Goal: Information Seeking & Learning: Learn about a topic

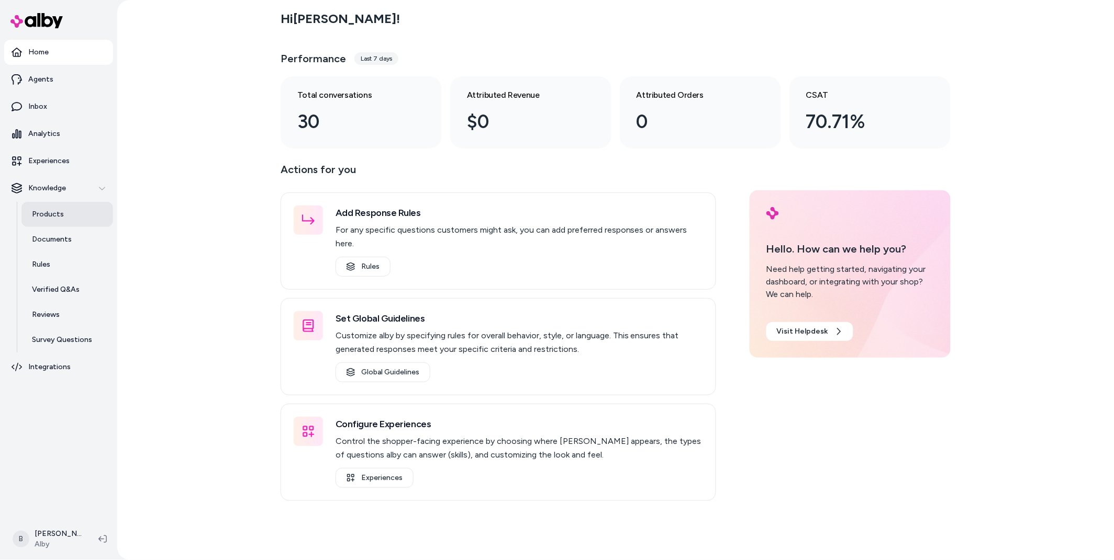
click at [62, 219] on link "Products" at bounding box center [67, 214] width 92 height 25
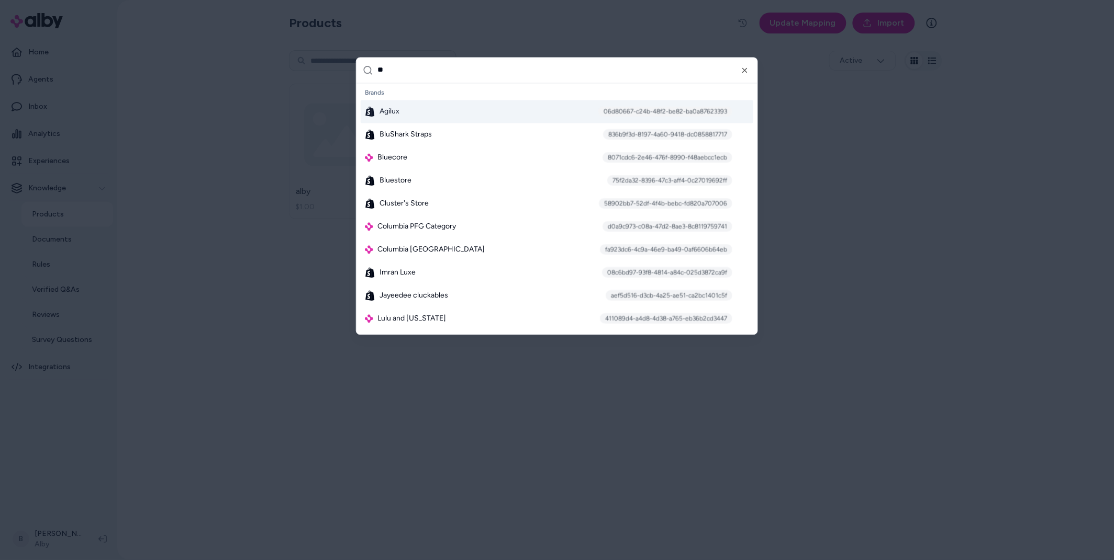
type input "***"
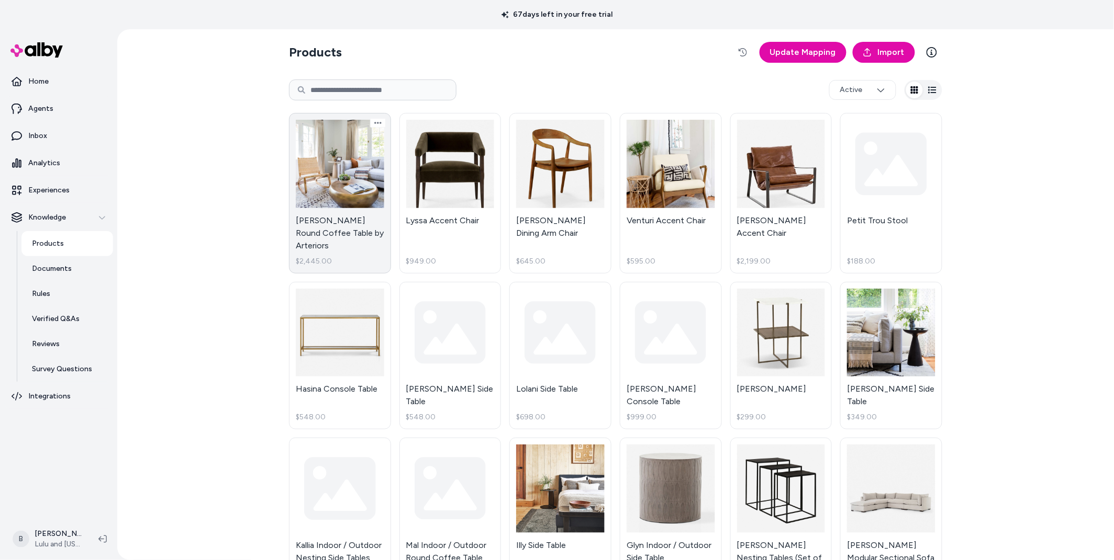
click at [369, 191] on link "Bates Round Coffee Table by Arteriors $2,445.00" at bounding box center [340, 193] width 102 height 161
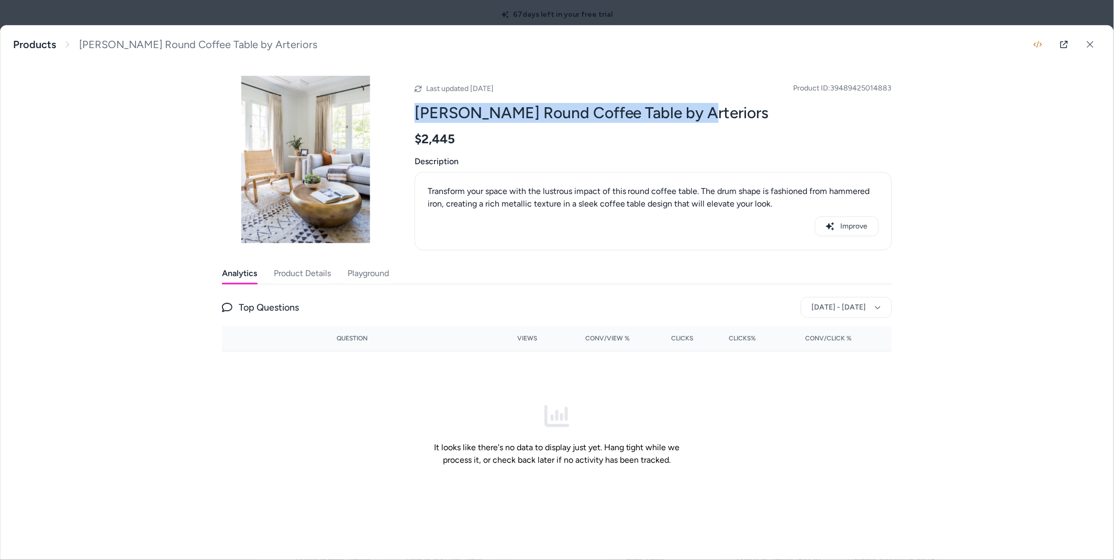
drag, startPoint x: 688, startPoint y: 114, endPoint x: 411, endPoint y: 121, distance: 276.4
click at [412, 121] on div "Last updated Jul 28, 2025 Product ID: 39489425014883 Bates Round Coffee Table b…" at bounding box center [557, 163] width 670 height 175
copy h2 "Bates Round Coffee Table by Arteriors"
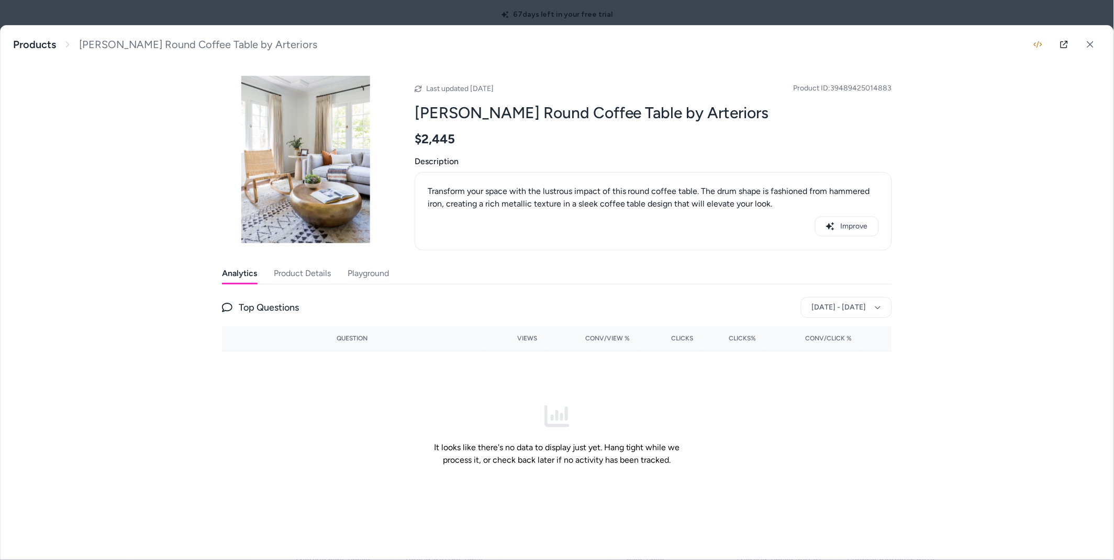
click at [865, 85] on span "Product ID: 39489425014883" at bounding box center [842, 88] width 98 height 10
copy span "39489425014883"
click at [313, 269] on button "Product Details" at bounding box center [302, 273] width 57 height 21
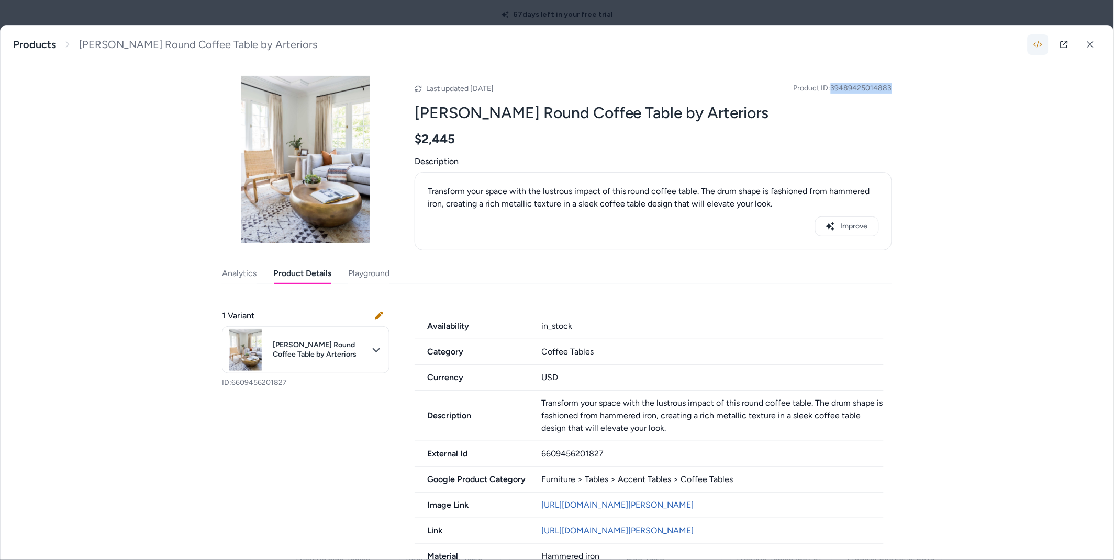
click at [1037, 41] on icon "button" at bounding box center [1037, 44] width 8 height 8
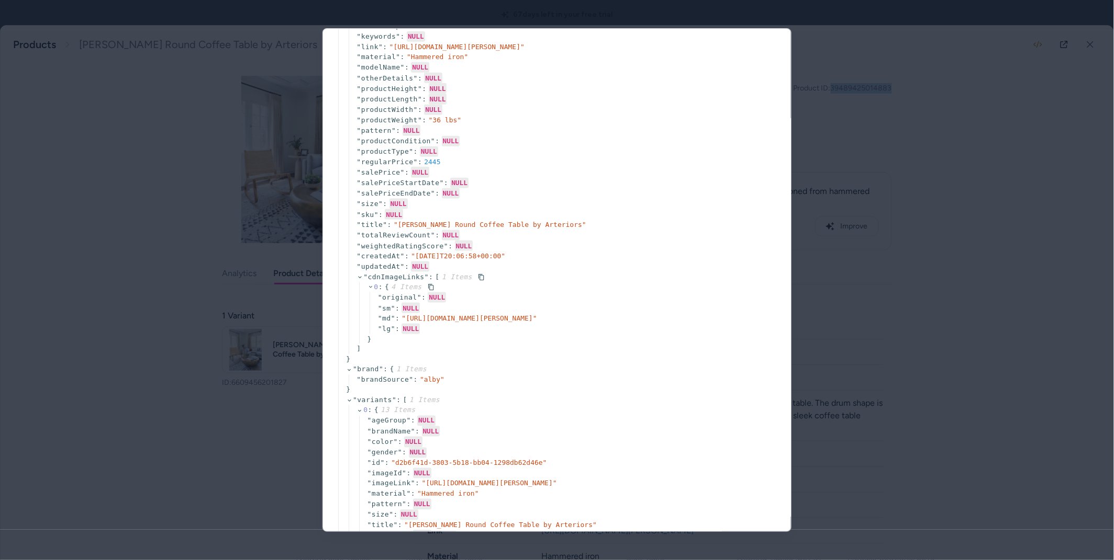
scroll to position [411, 0]
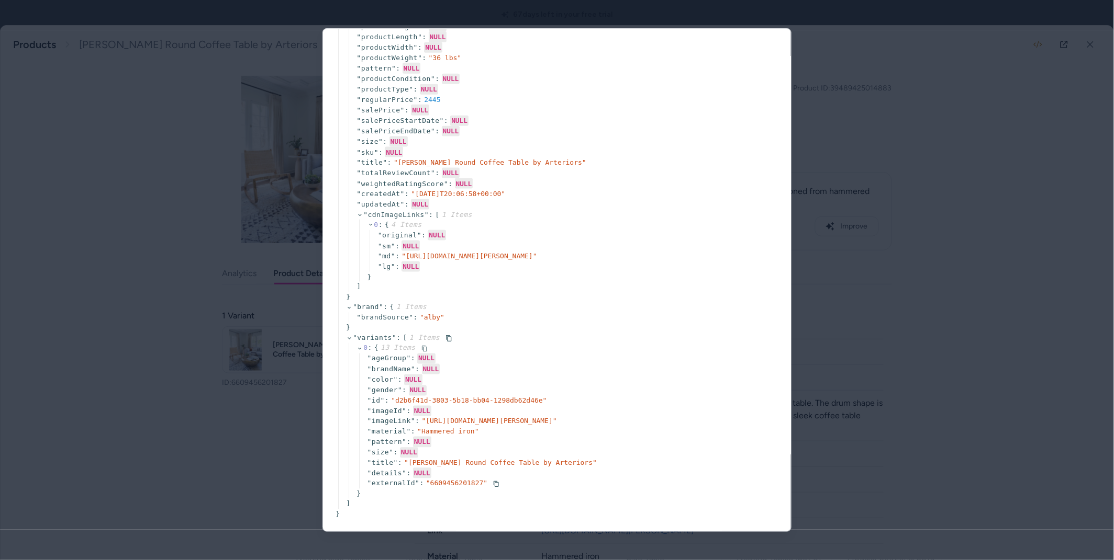
click at [447, 481] on span "" 6609456201827 "" at bounding box center [456, 484] width 61 height 8
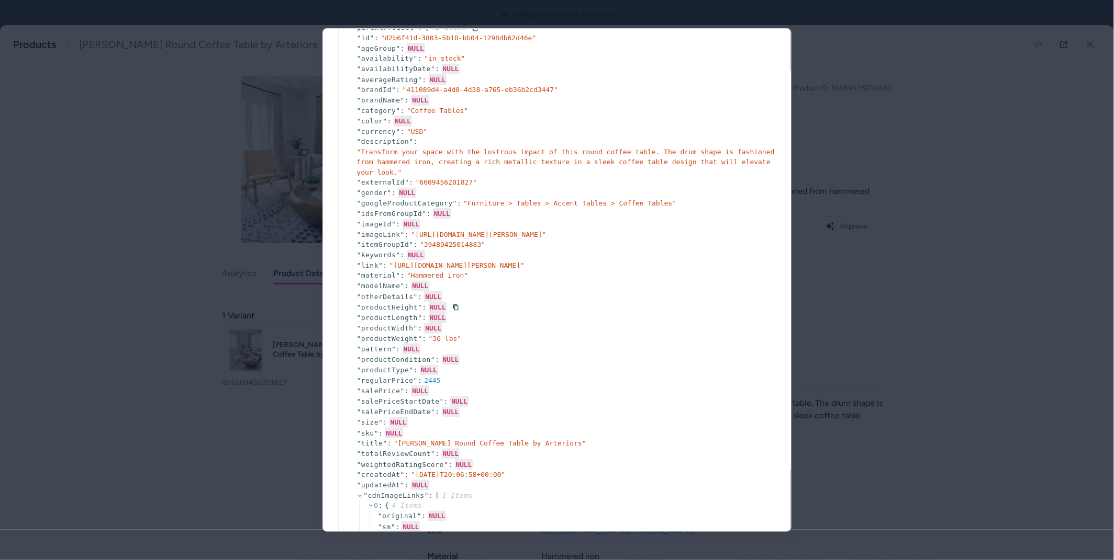
scroll to position [0, 0]
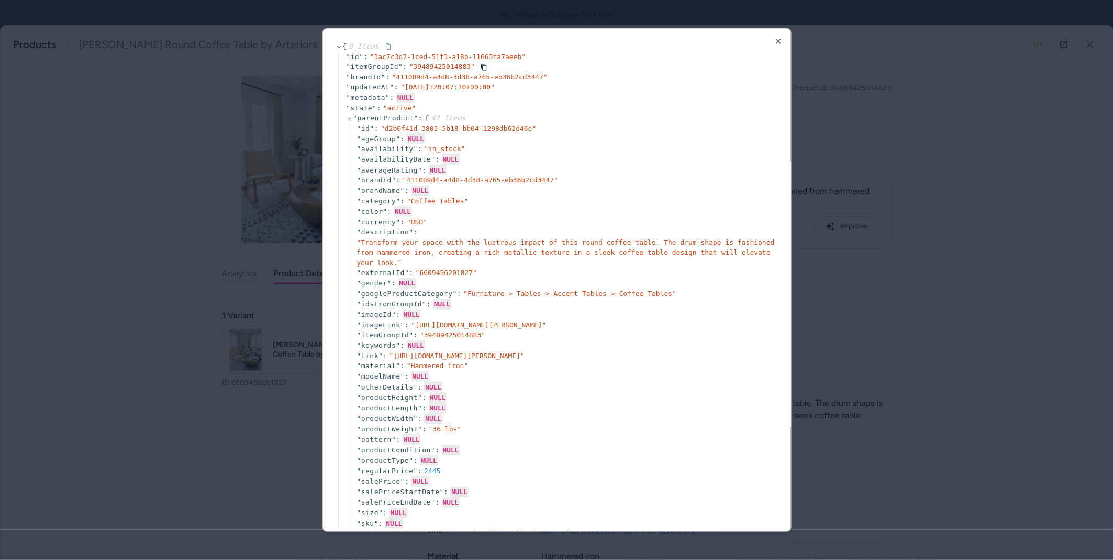
click at [438, 67] on span "" 39489425014883 "" at bounding box center [441, 67] width 65 height 8
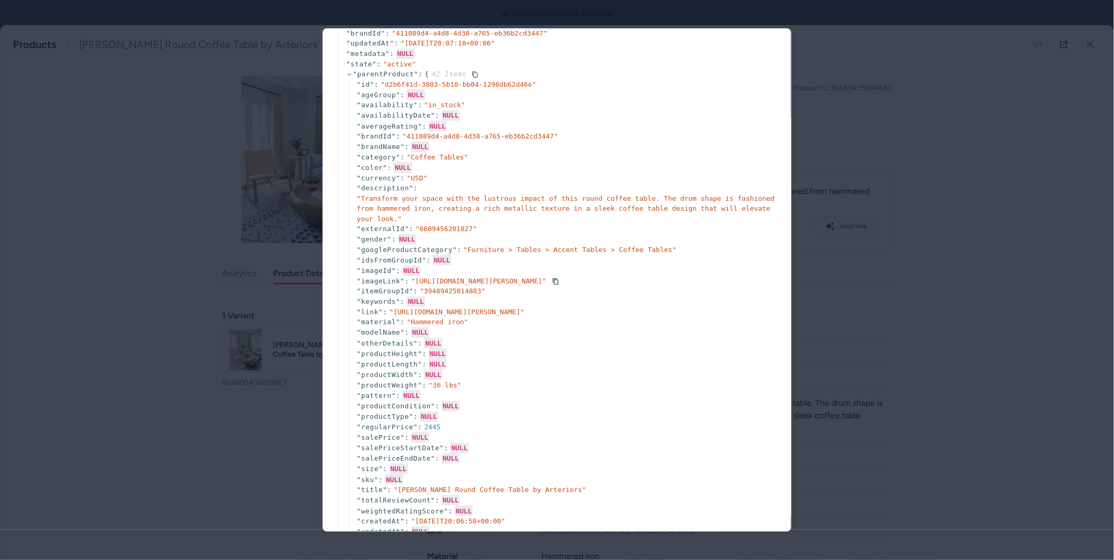
scroll to position [45, 0]
click at [122, 233] on div at bounding box center [557, 280] width 1114 height 560
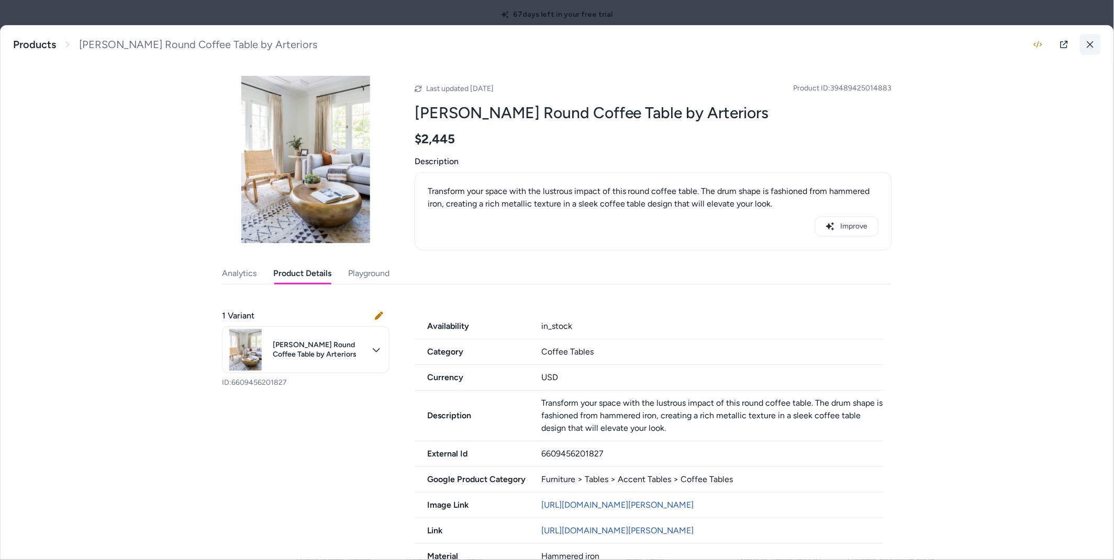
click at [1093, 41] on icon at bounding box center [1090, 44] width 6 height 6
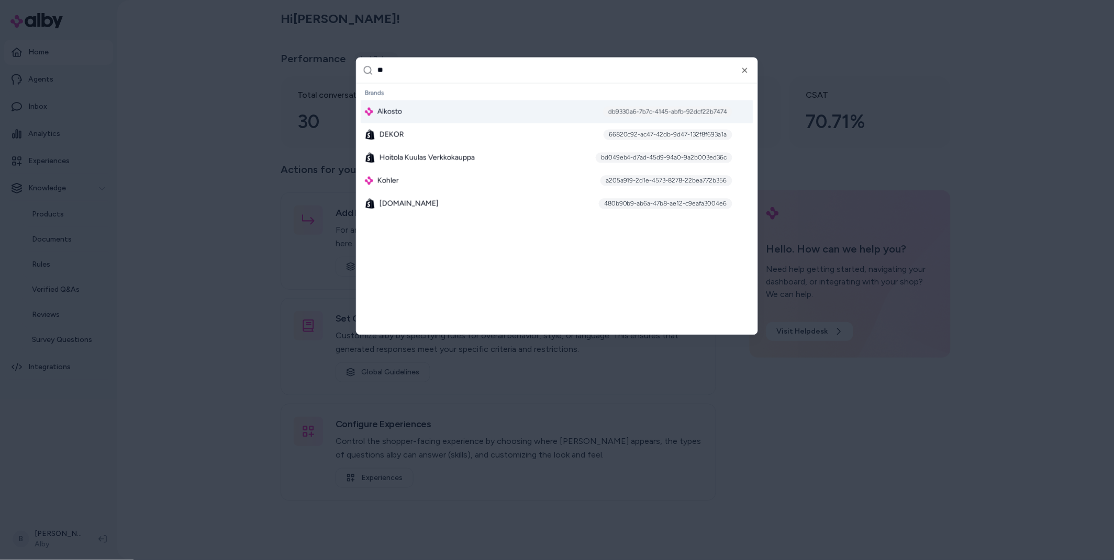
type input "***"
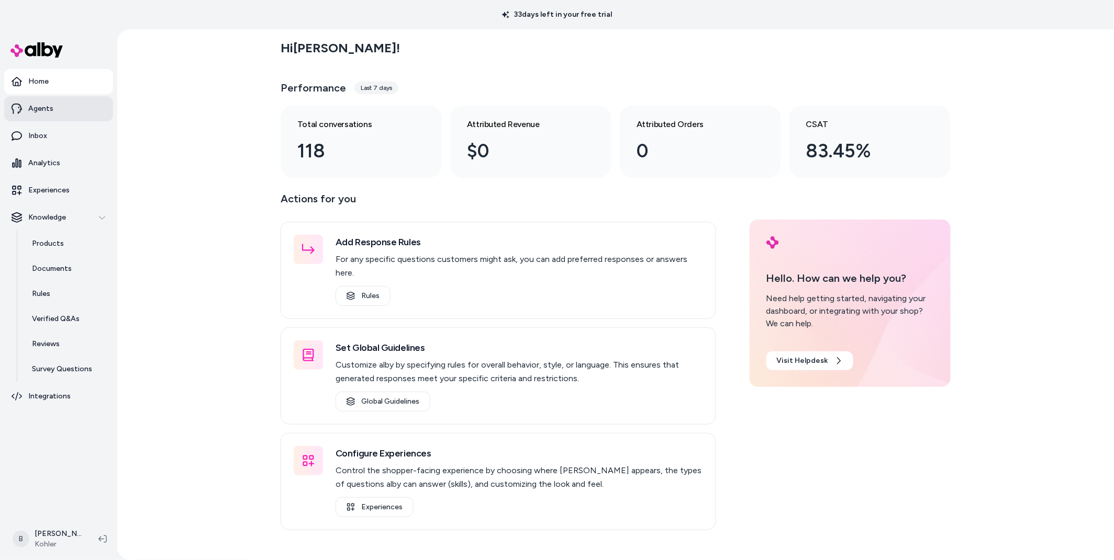
click at [48, 115] on link "Agents" at bounding box center [58, 108] width 109 height 25
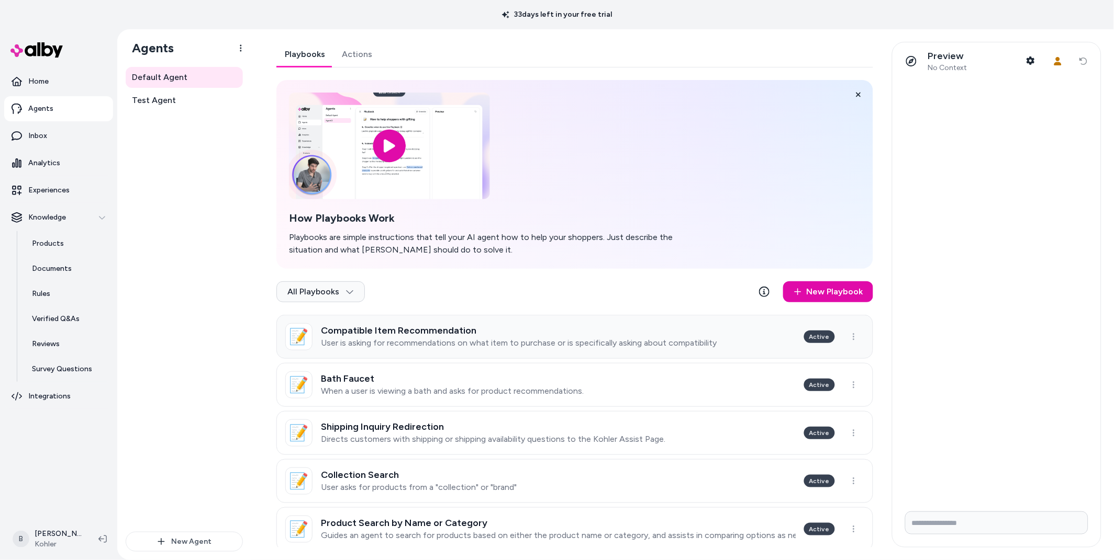
click at [435, 328] on h3 "Compatible Item Recommendation" at bounding box center [519, 330] width 396 height 10
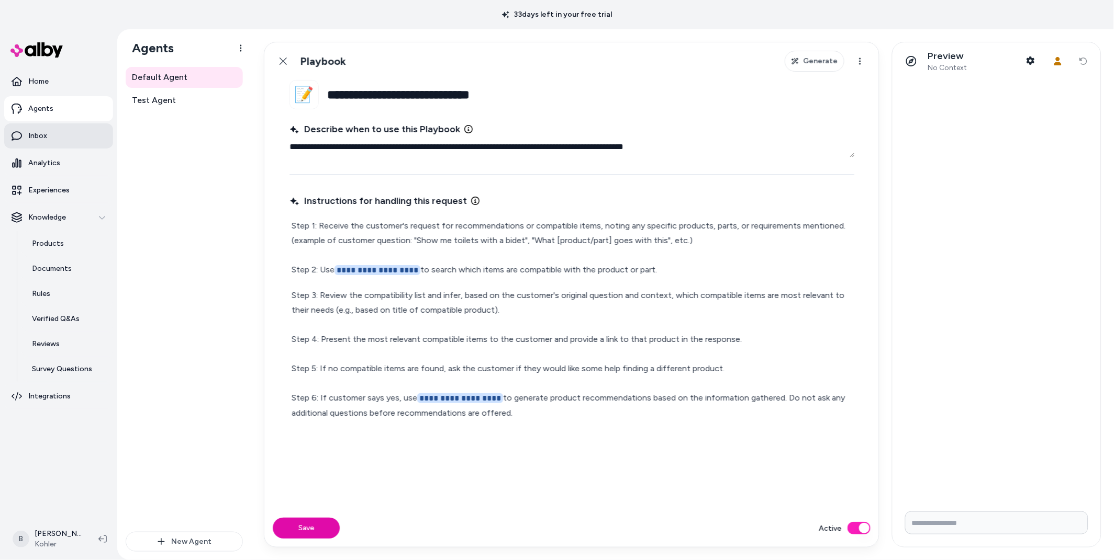
click at [47, 129] on link "Inbox" at bounding box center [58, 135] width 109 height 25
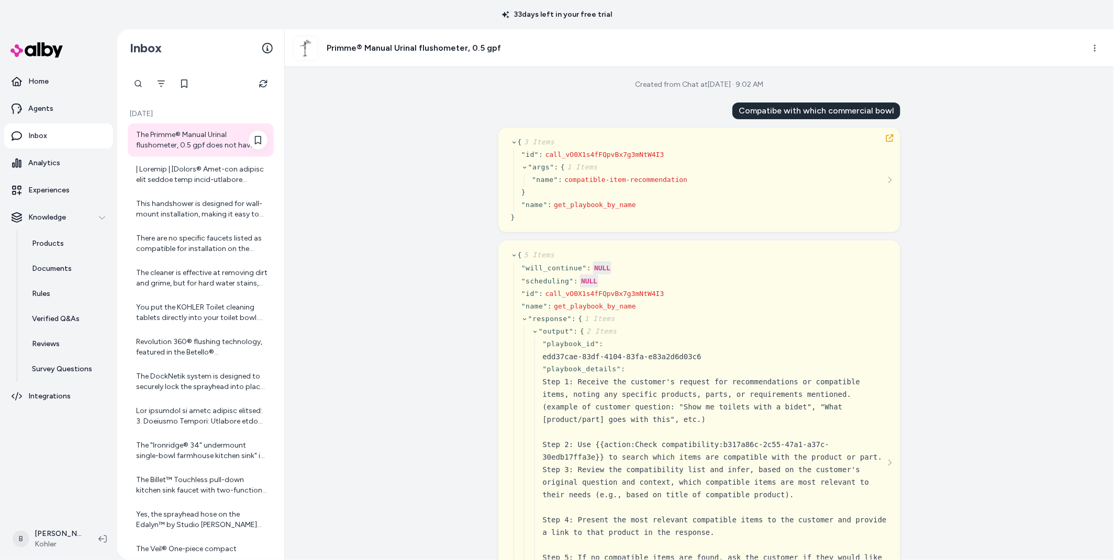
click at [195, 141] on div "The Primme® Manual Urinal flushometer, 0.5 gpf does not have any specific compa…" at bounding box center [201, 140] width 131 height 21
click at [188, 174] on div at bounding box center [201, 174] width 131 height 21
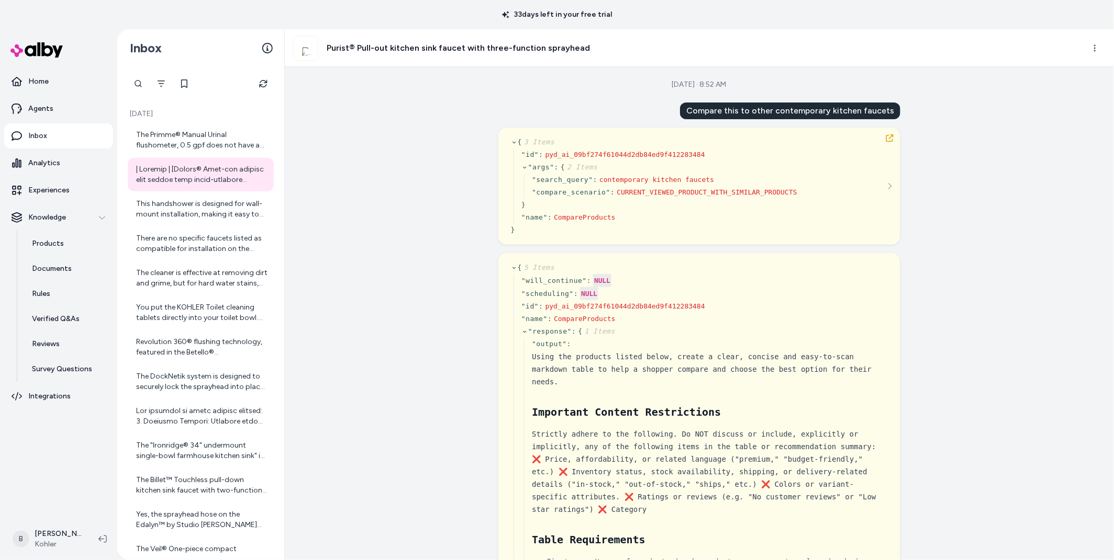
click at [184, 121] on div "[DATE] The Primme® Manual Urinal flushometer, 0.5 gpf does not have any specifi…" at bounding box center [200, 372] width 154 height 548
click at [178, 141] on div "The Primme® Manual Urinal flushometer, 0.5 gpf does not have any specific compa…" at bounding box center [201, 140] width 131 height 21
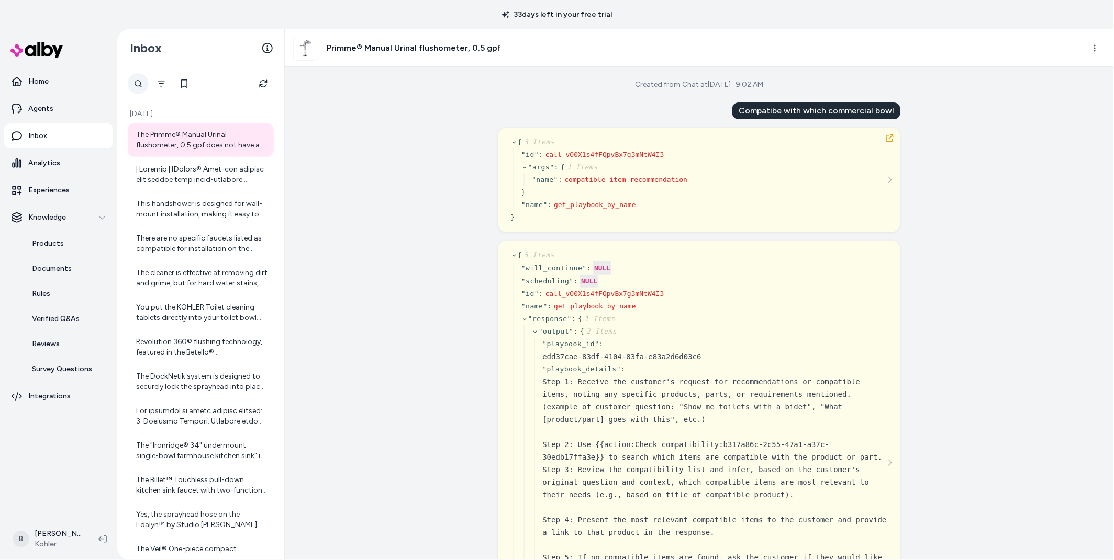
click at [139, 87] on div at bounding box center [138, 83] width 21 height 21
type input "**********"
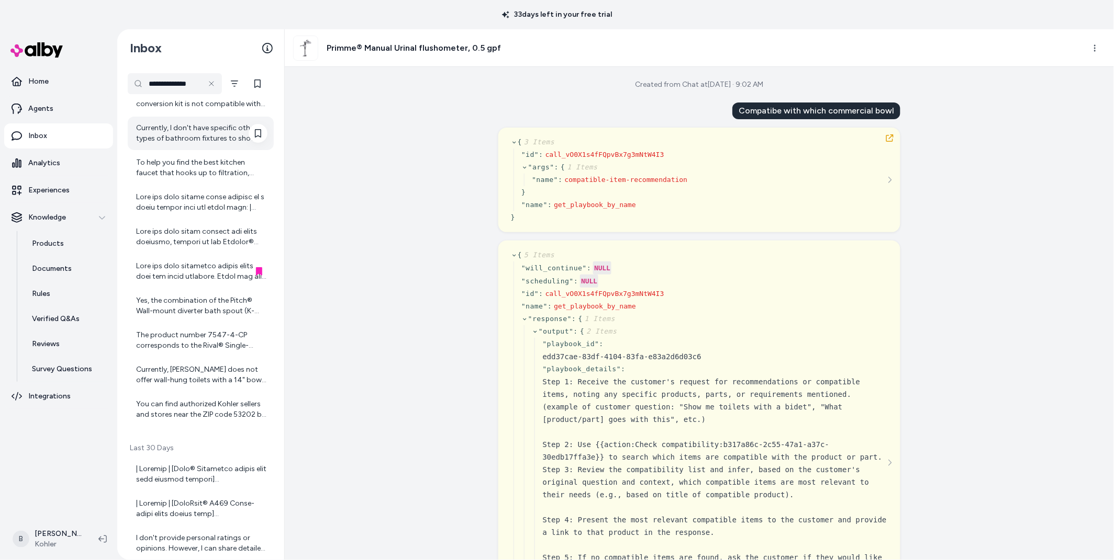
scroll to position [672, 0]
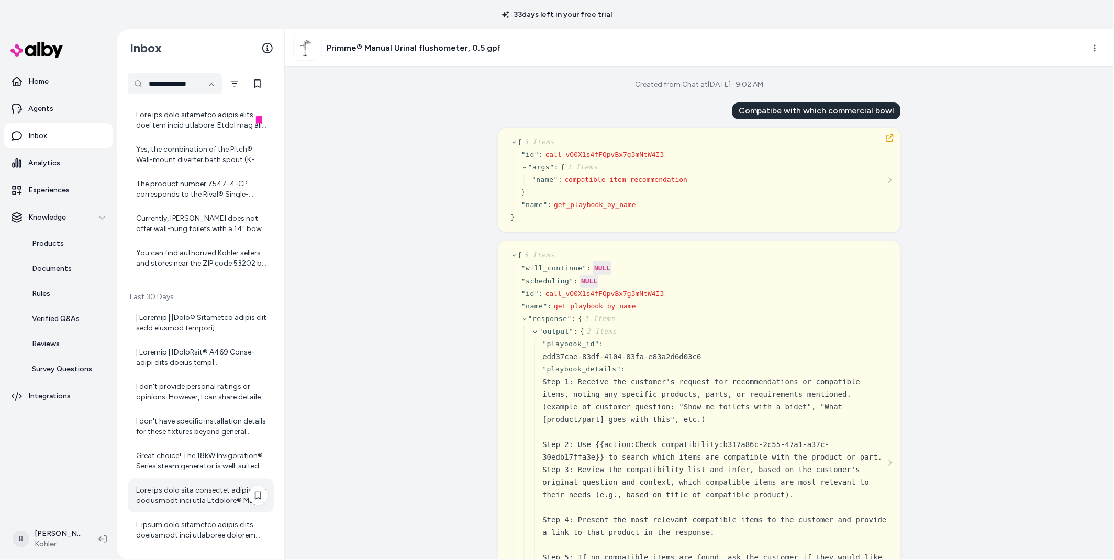
click at [196, 502] on div at bounding box center [201, 496] width 131 height 21
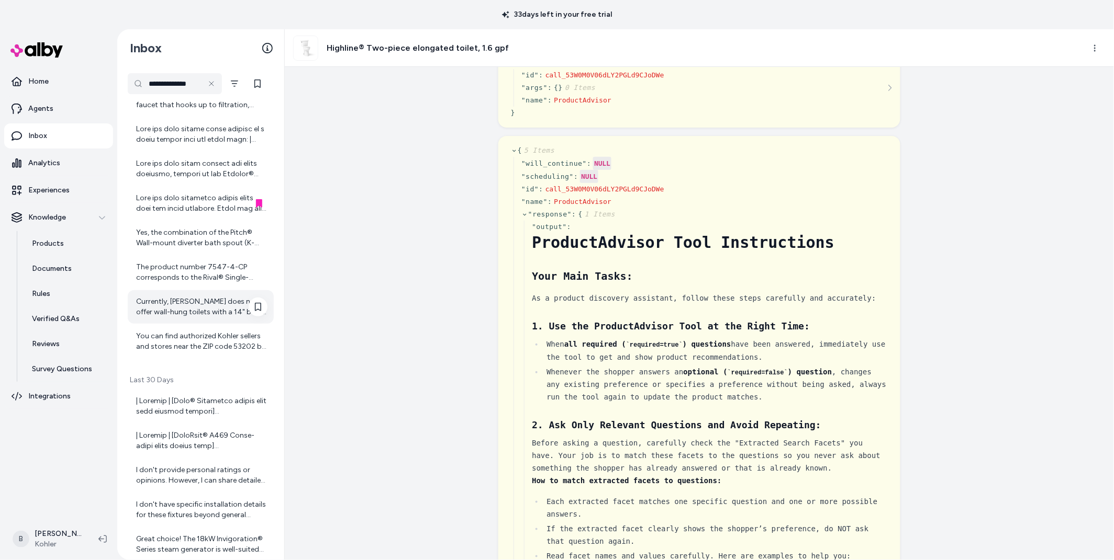
scroll to position [587, 0]
click at [202, 207] on div at bounding box center [201, 205] width 131 height 21
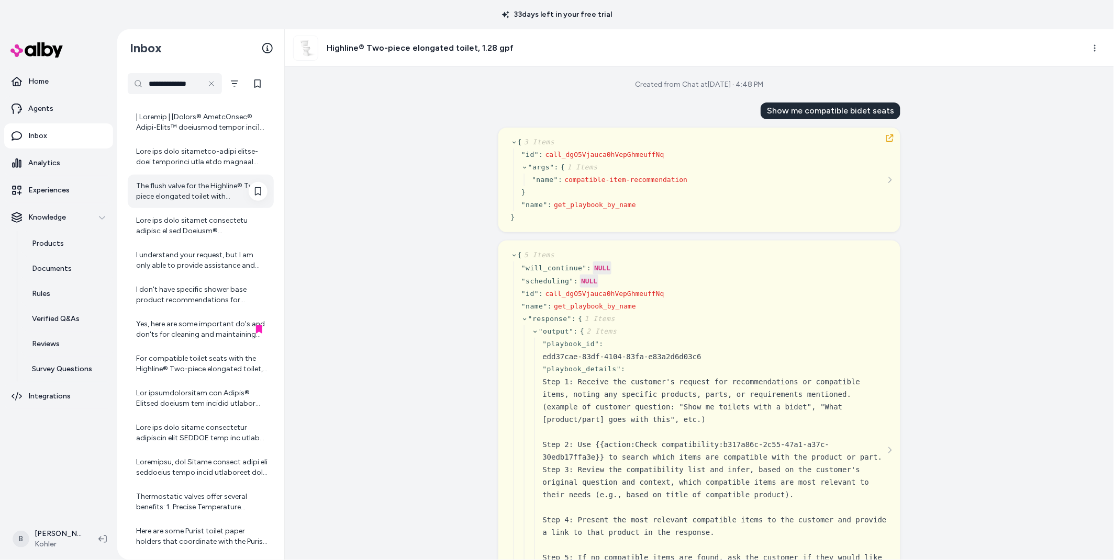
scroll to position [1190, 0]
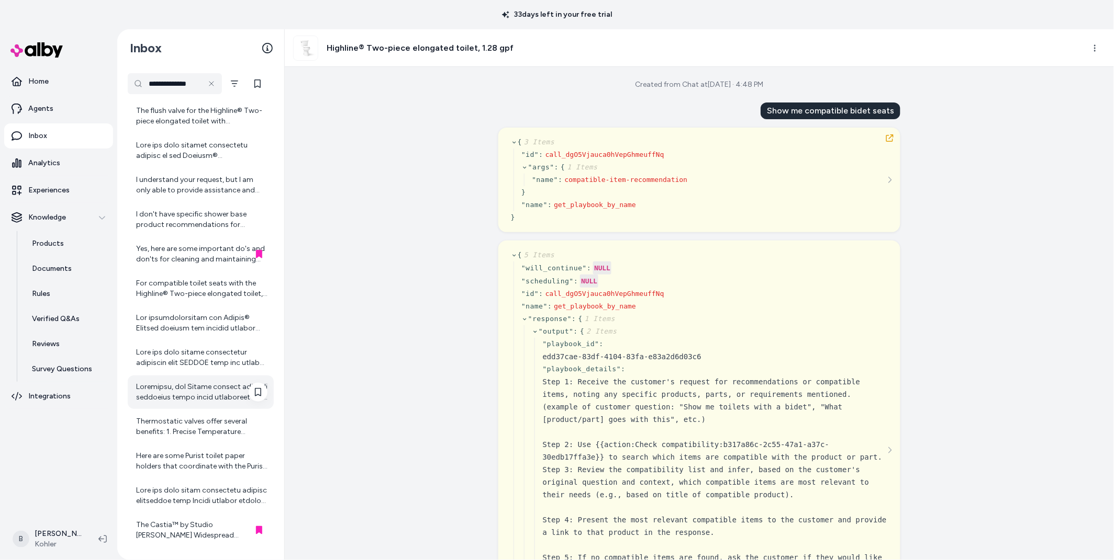
click at [203, 389] on div at bounding box center [201, 392] width 131 height 21
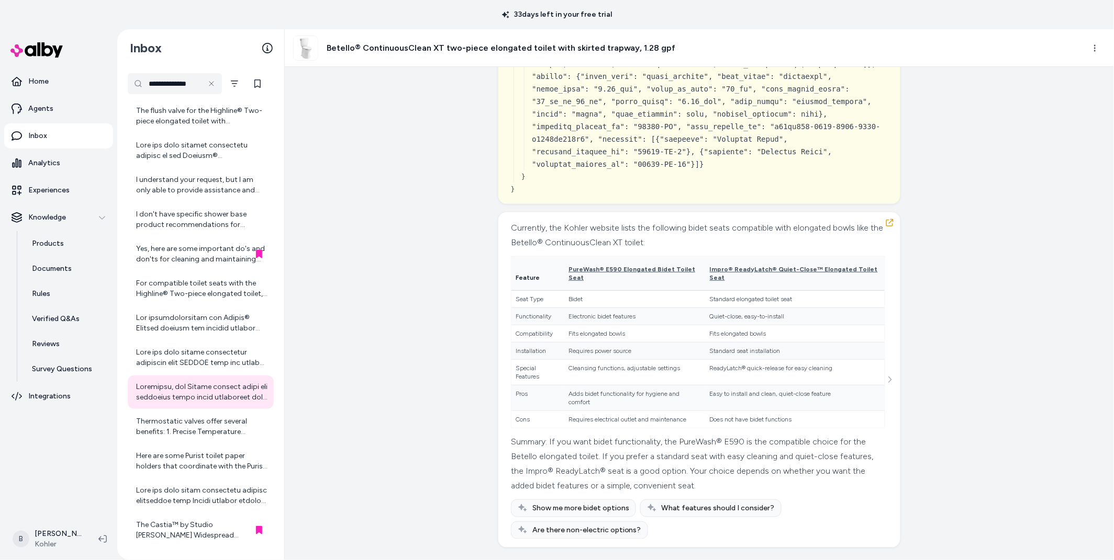
scroll to position [7590, 0]
click at [175, 417] on div "Thermostatic valves offer several benefits: 1. Precise Temperature Control: The…" at bounding box center [201, 427] width 131 height 21
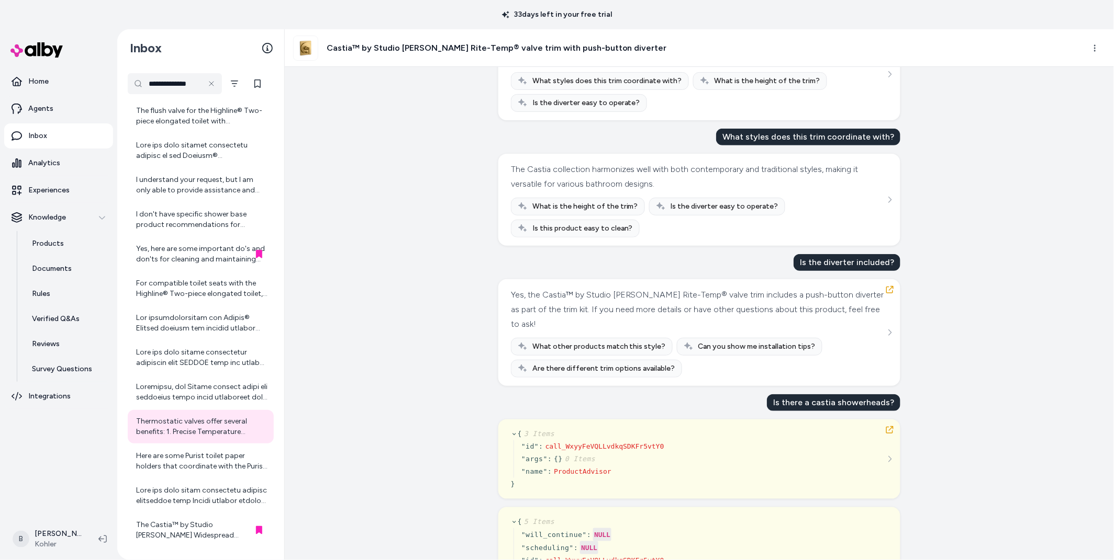
scroll to position [278, 0]
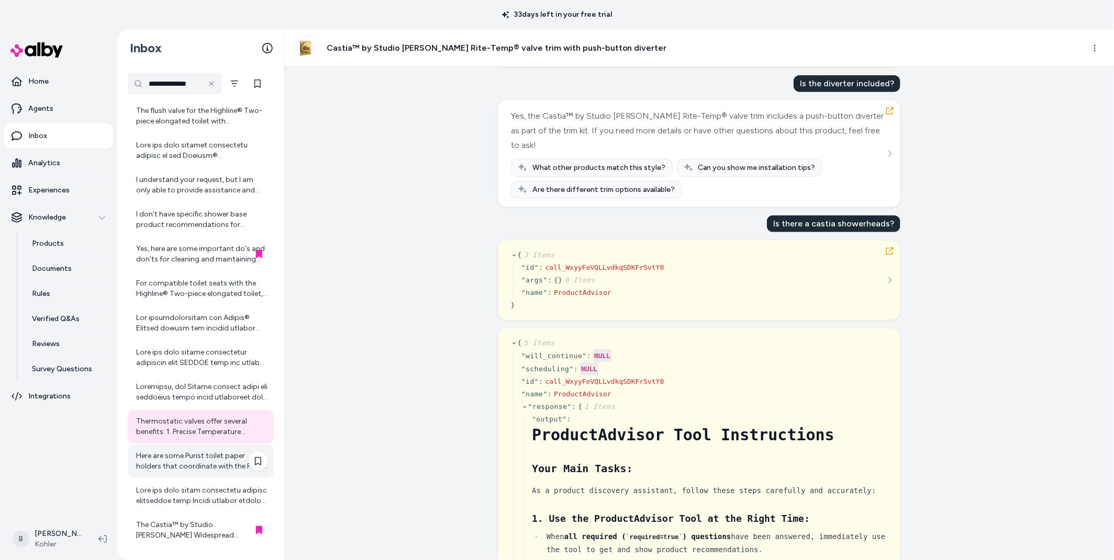
click at [211, 460] on div "Here are some Purist toilet paper holders that coordinate with the Purist colle…" at bounding box center [201, 461] width 131 height 21
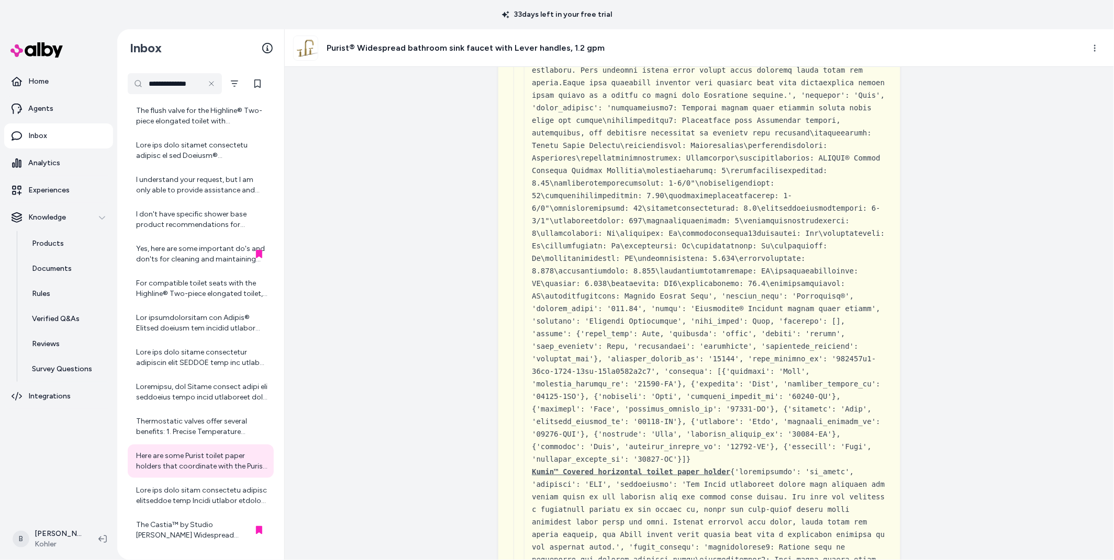
scroll to position [6401, 0]
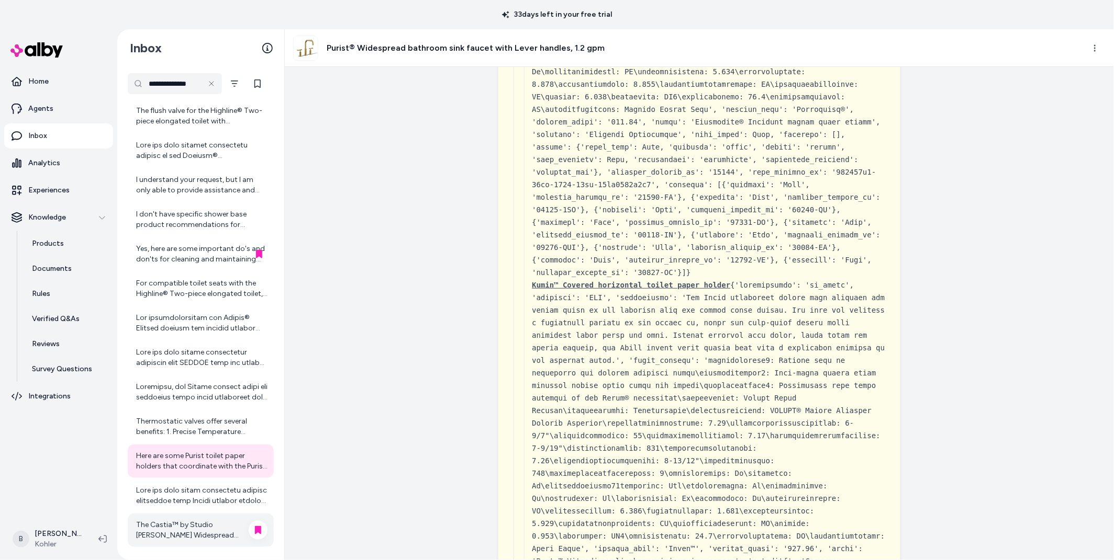
click at [165, 531] on div "The Castia™ by Studio [PERSON_NAME] Widespread bathroom sink faucet requires a …" at bounding box center [201, 530] width 131 height 21
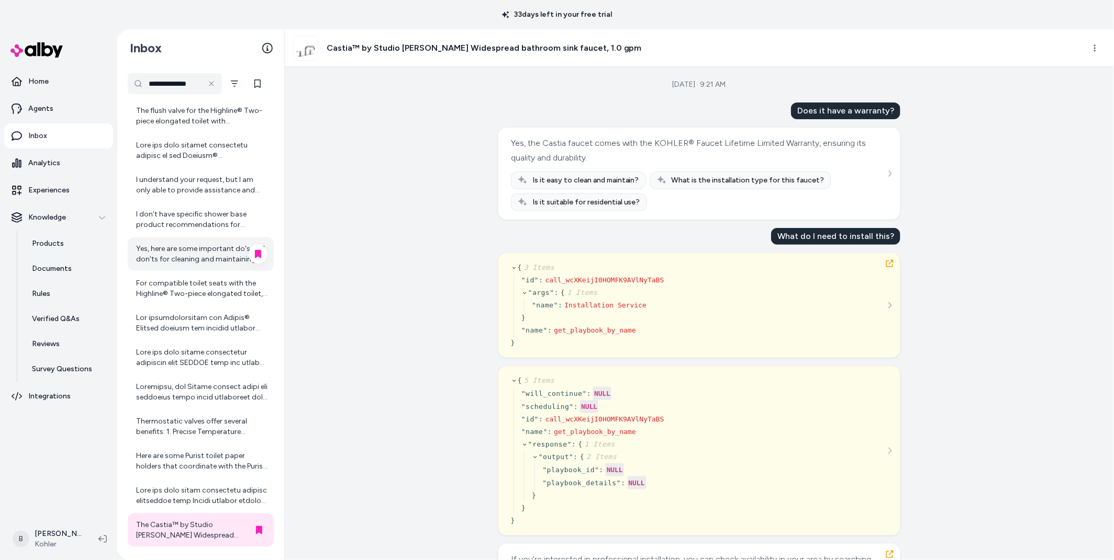
click at [189, 260] on div "Yes, here are some important do's and don'ts for cleaning and maintaining your …" at bounding box center [201, 254] width 131 height 21
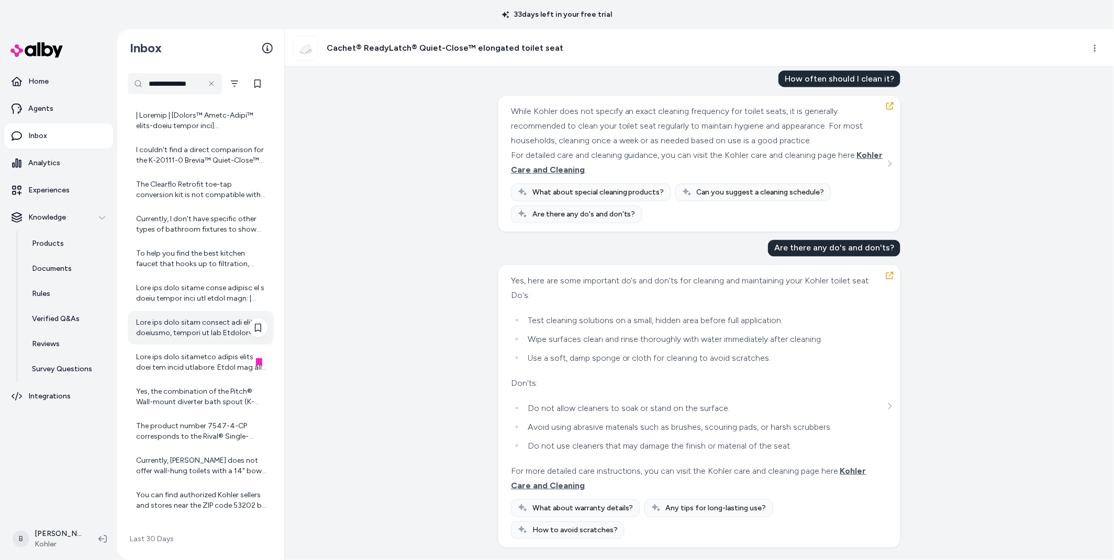
scroll to position [430, 0]
click at [197, 359] on div at bounding box center [201, 362] width 131 height 21
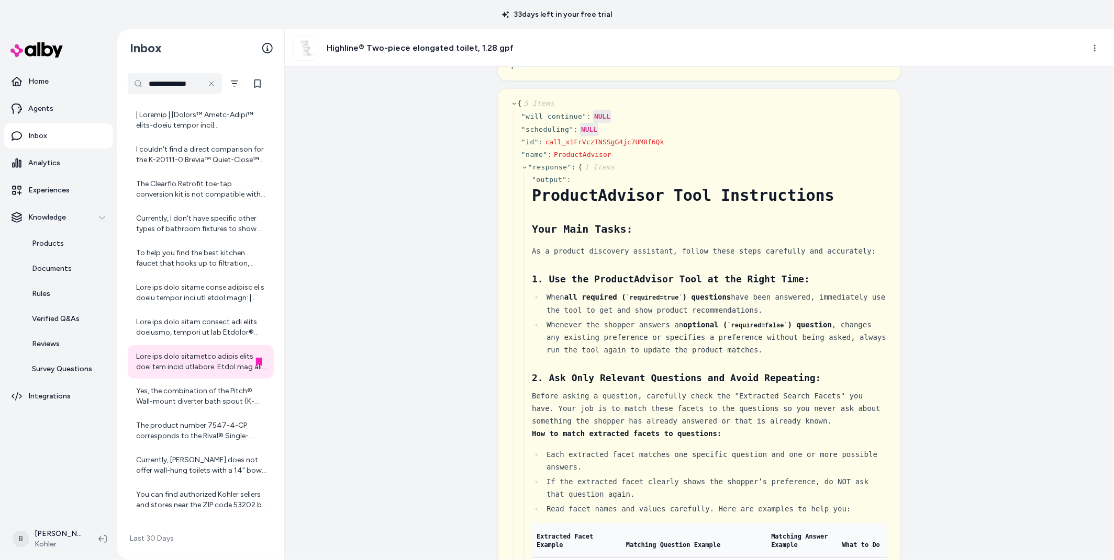
scroll to position [367, 0]
click at [47, 108] on p "Agents" at bounding box center [40, 109] width 25 height 10
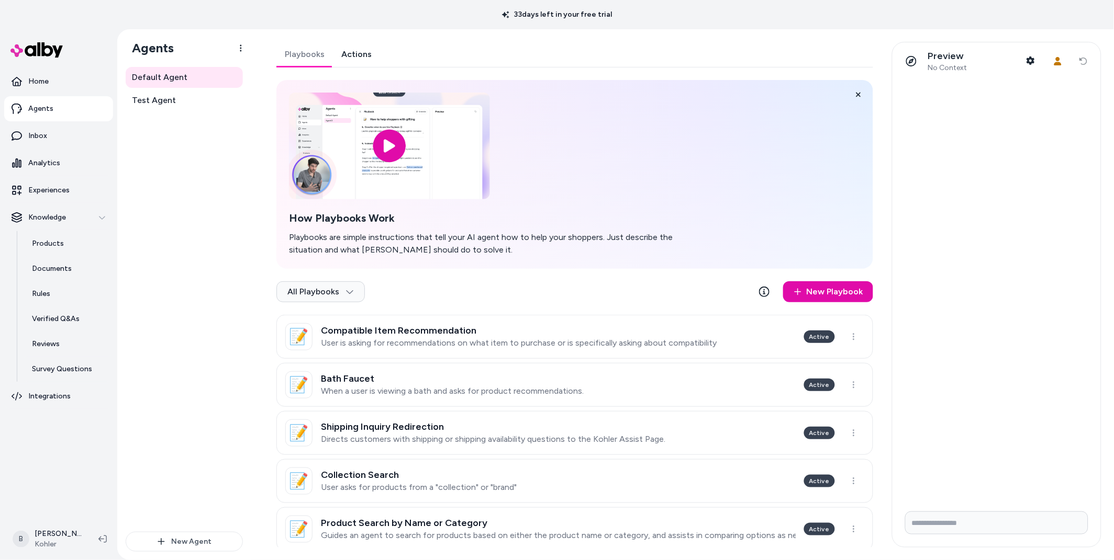
click at [357, 60] on link "Actions" at bounding box center [356, 54] width 47 height 25
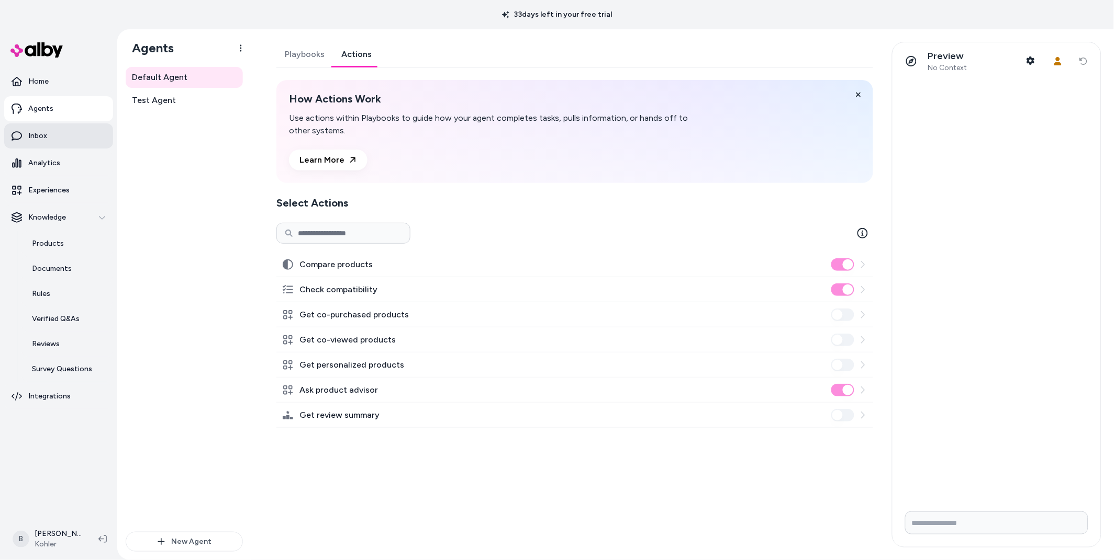
click at [53, 142] on link "Inbox" at bounding box center [58, 135] width 109 height 25
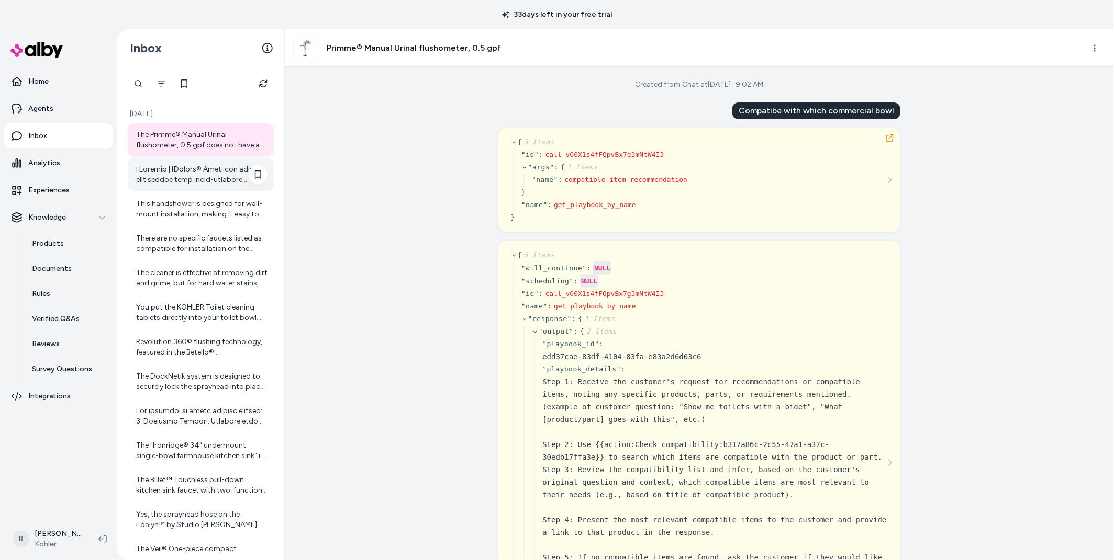
click at [164, 171] on div at bounding box center [201, 174] width 131 height 21
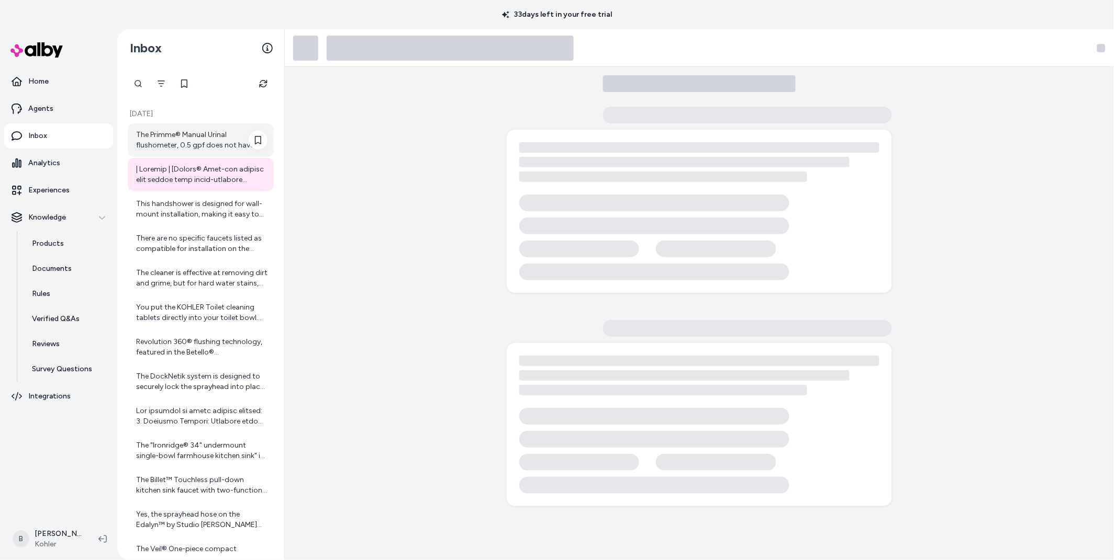
click at [181, 137] on div "The Primme® Manual Urinal flushometer, 0.5 gpf does not have any specific compa…" at bounding box center [201, 140] width 131 height 21
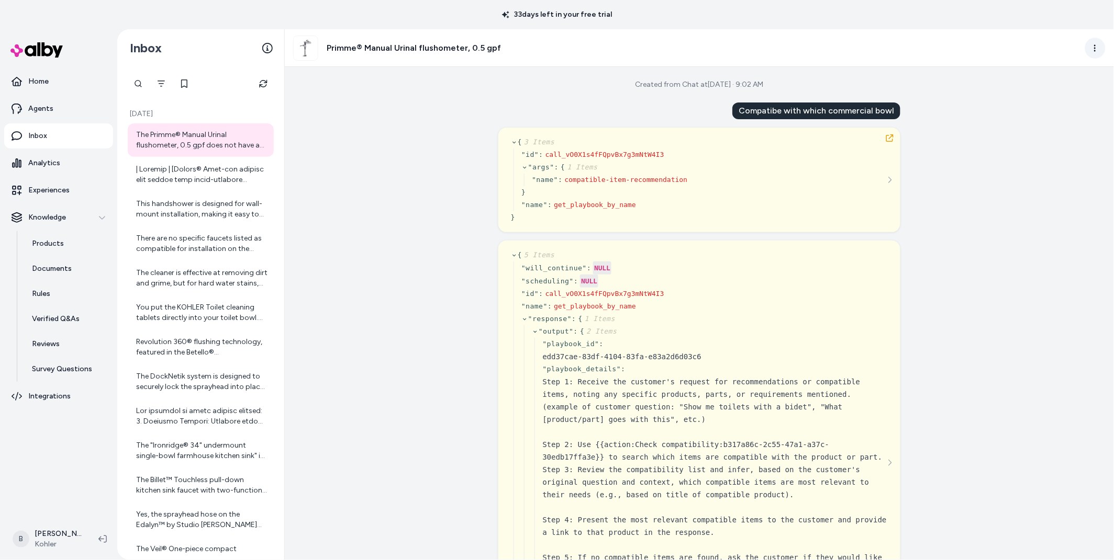
click at [1096, 44] on html "33 days left in your free trial Home Agents Inbox Analytics Experiences Knowled…" at bounding box center [557, 280] width 1114 height 560
click at [1026, 124] on link "View in LangFuse" at bounding box center [1048, 122] width 111 height 17
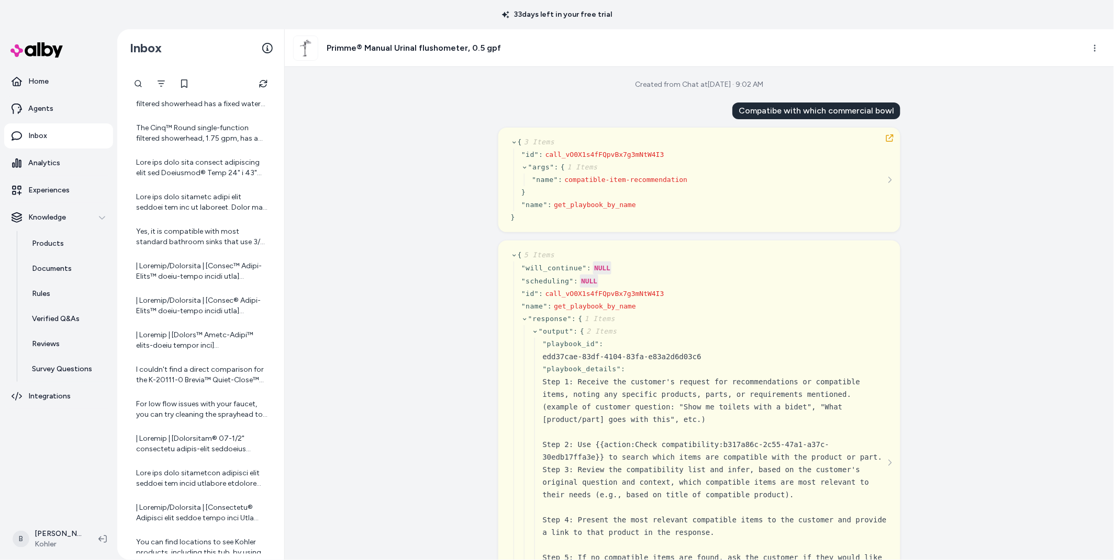
scroll to position [1678, 0]
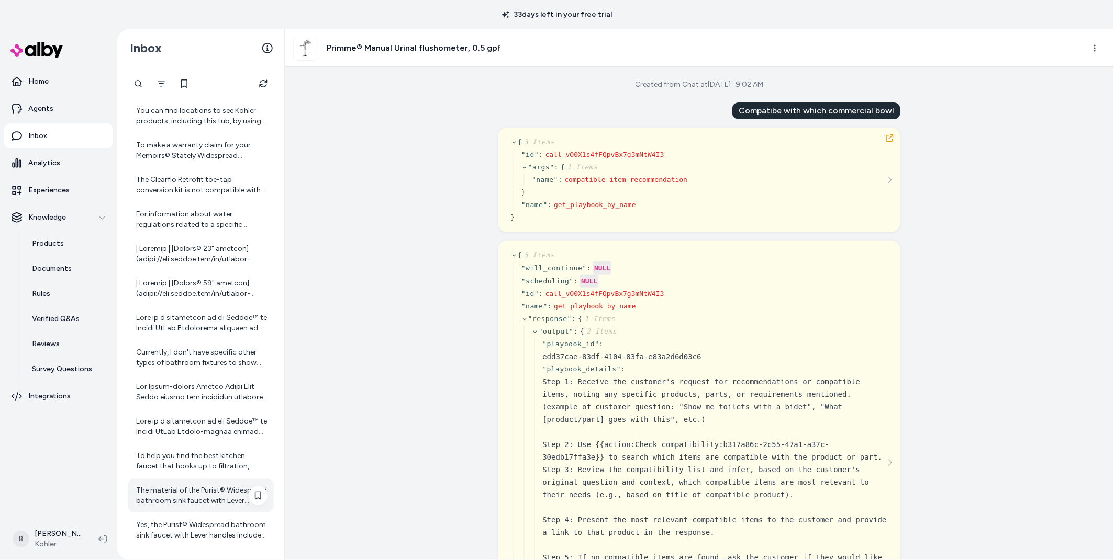
click at [189, 493] on div "The material of the Purist® Widespread bathroom sink faucet with Lever handles,…" at bounding box center [201, 496] width 131 height 21
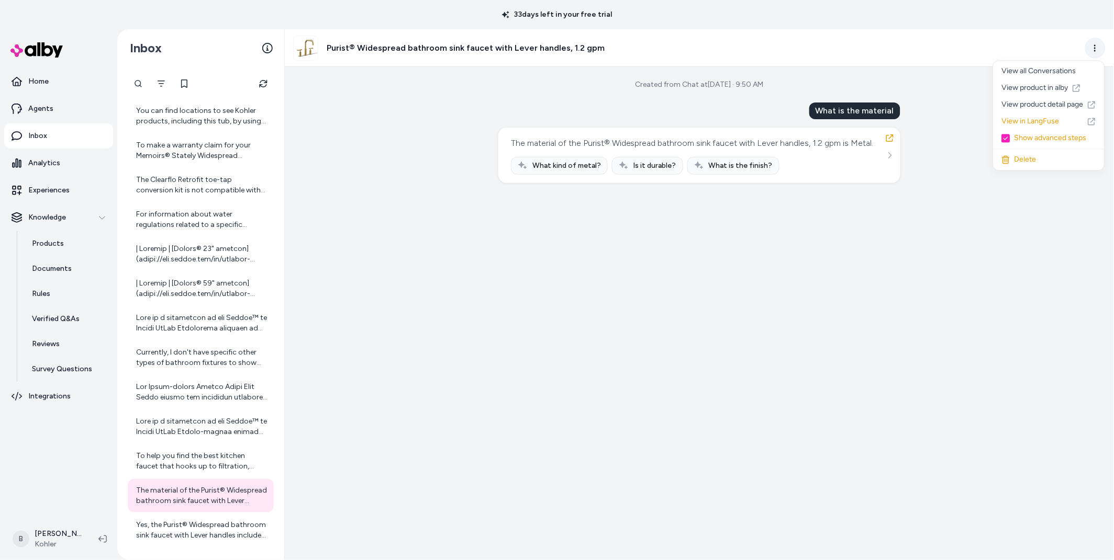
click at [1097, 43] on html "33 days left in your free trial Home Agents Inbox Analytics Experiences Knowled…" at bounding box center [557, 280] width 1114 height 560
click at [1047, 123] on link "View in LangFuse" at bounding box center [1048, 122] width 111 height 17
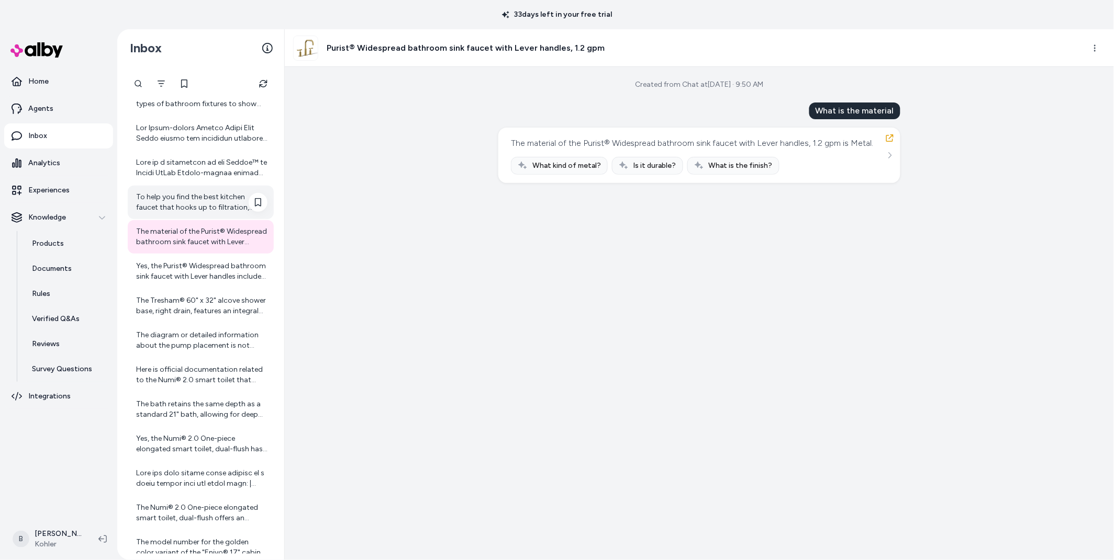
scroll to position [2195, 0]
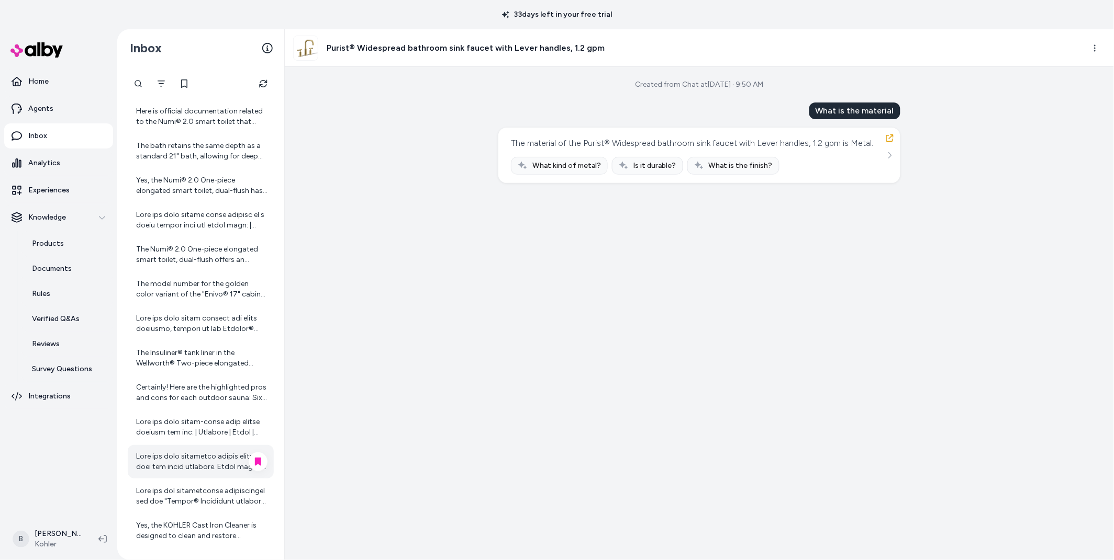
click at [184, 459] on div at bounding box center [201, 462] width 131 height 21
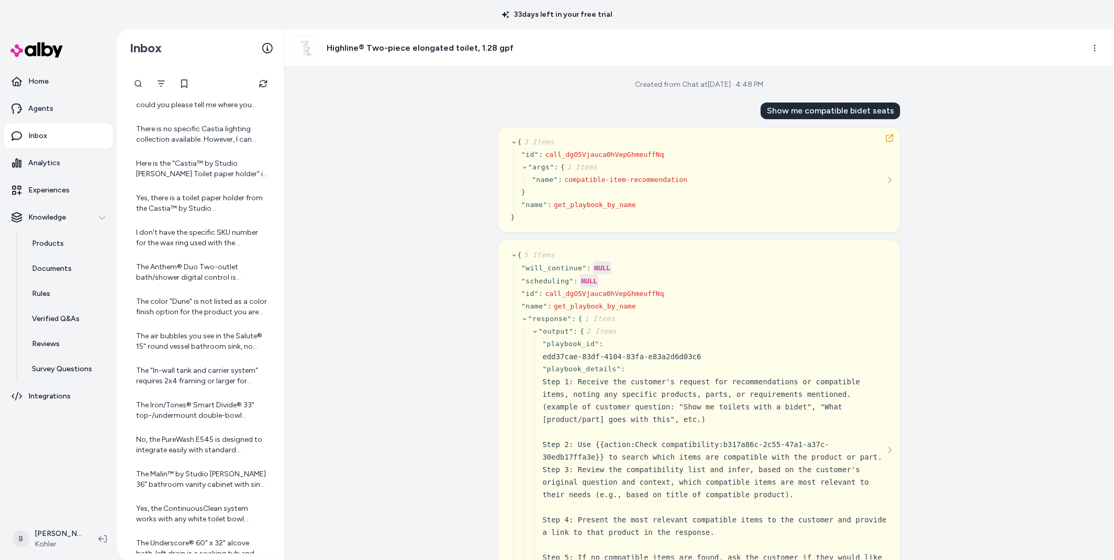
scroll to position [4267, 0]
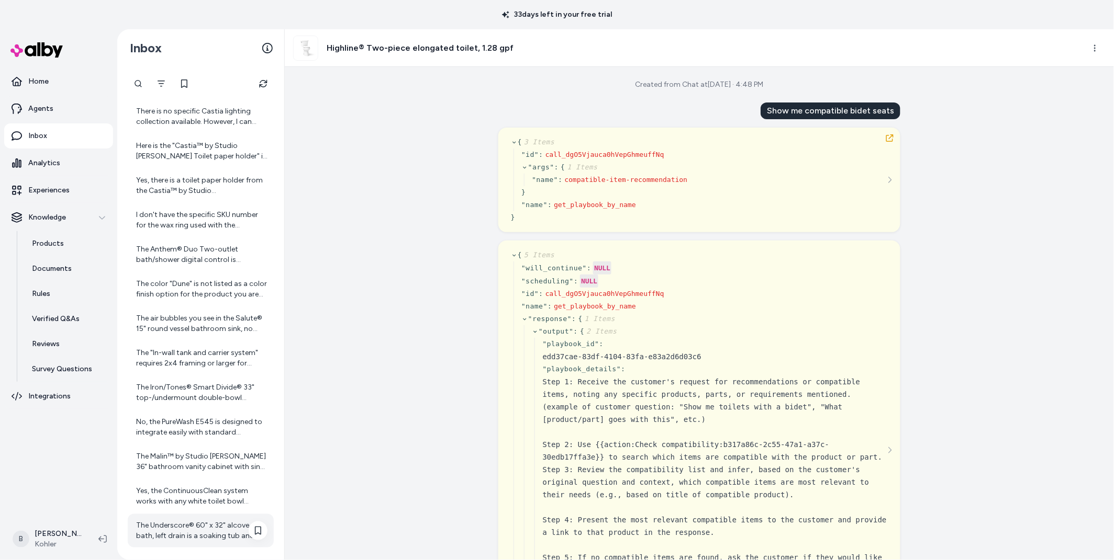
click at [179, 525] on div "The Underscore® 60" x 32" alcove bath, left drain is a soaking tub and does not…" at bounding box center [201, 531] width 131 height 21
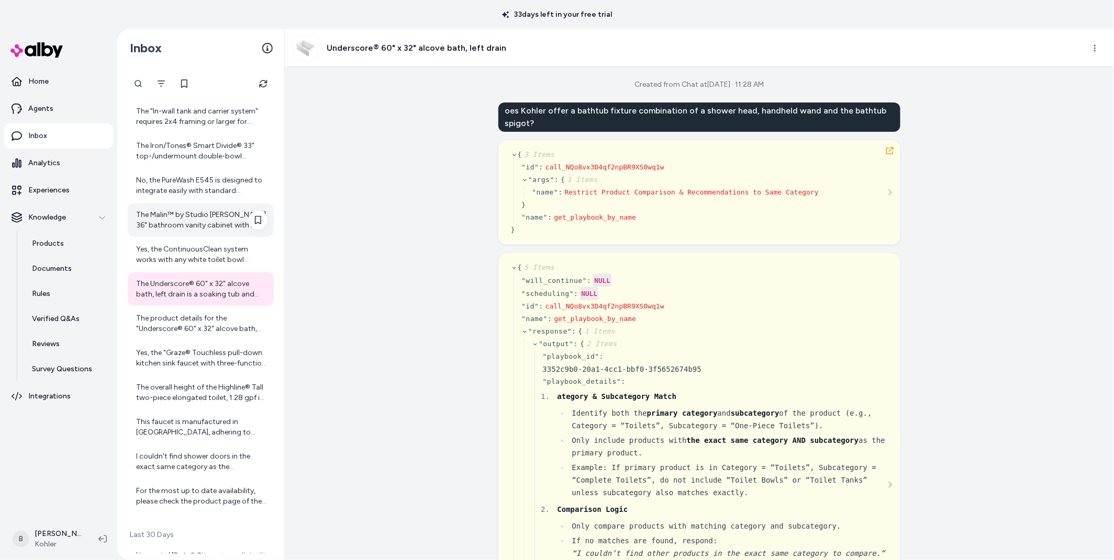
scroll to position [4816, 0]
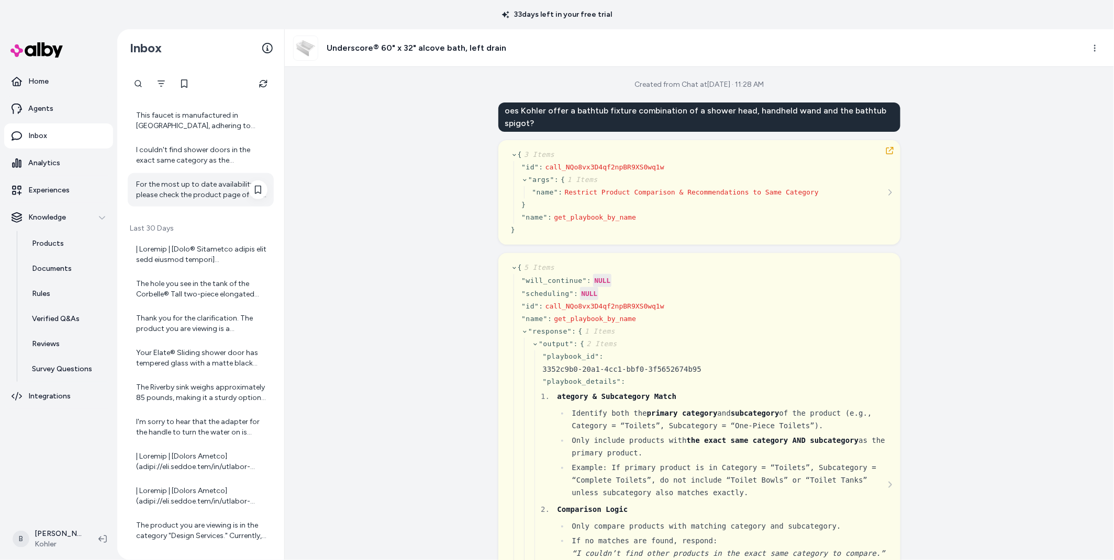
click at [163, 186] on div "For the most up to date availability, please check the product page of the High…" at bounding box center [201, 189] width 131 height 21
